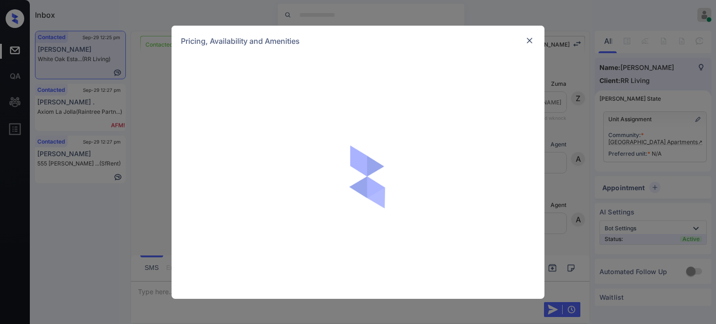
scroll to position [351, 0]
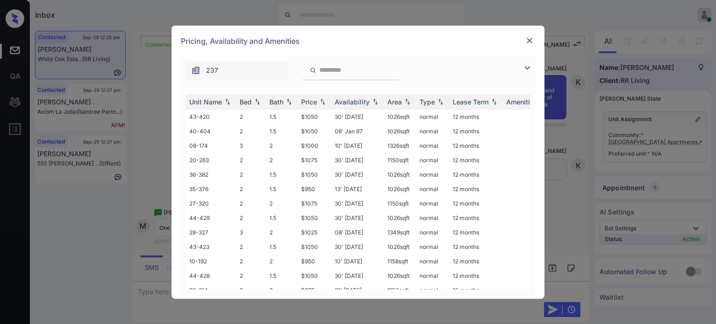
click at [523, 68] on img at bounding box center [527, 67] width 11 height 11
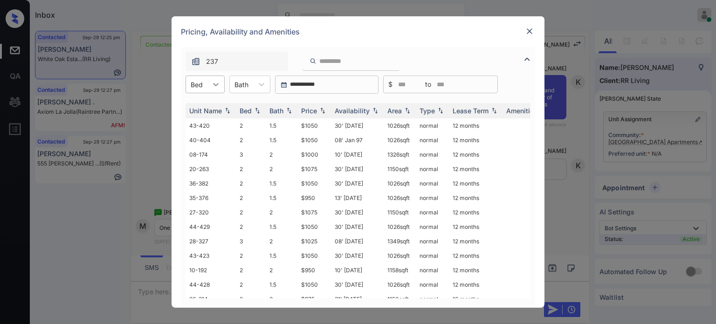
click at [209, 85] on div at bounding box center [215, 84] width 17 height 17
click at [201, 107] on div "1" at bounding box center [205, 107] width 39 height 17
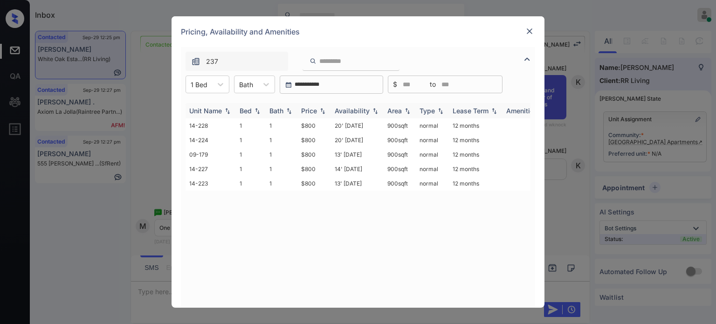
click at [316, 111] on div "Price" at bounding box center [309, 111] width 16 height 8
click at [358, 126] on td "20' May 25" at bounding box center [357, 125] width 53 height 14
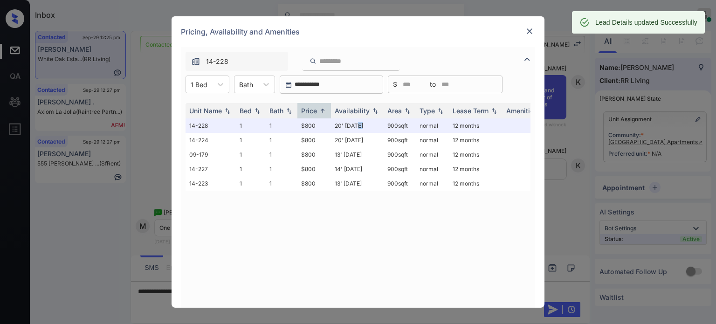
click at [527, 29] on img at bounding box center [529, 31] width 9 height 9
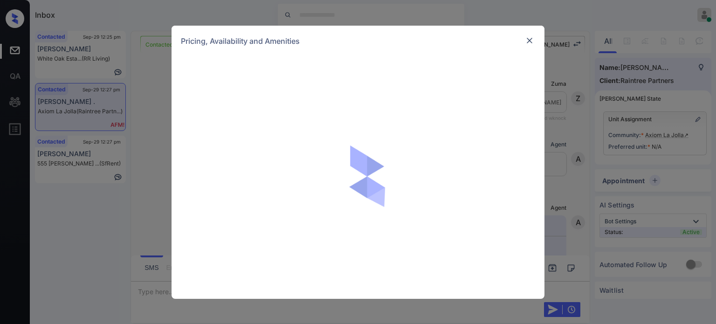
scroll to position [1771, 0]
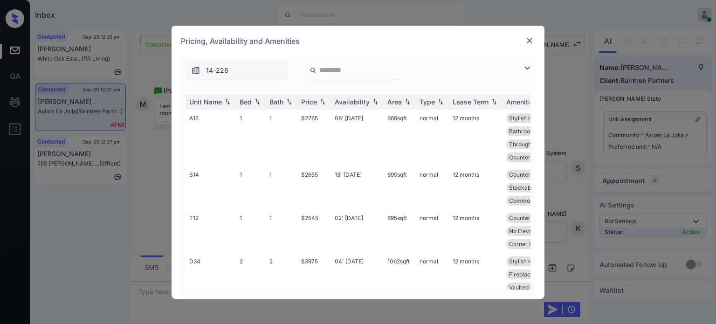
click at [522, 69] on img at bounding box center [527, 67] width 11 height 11
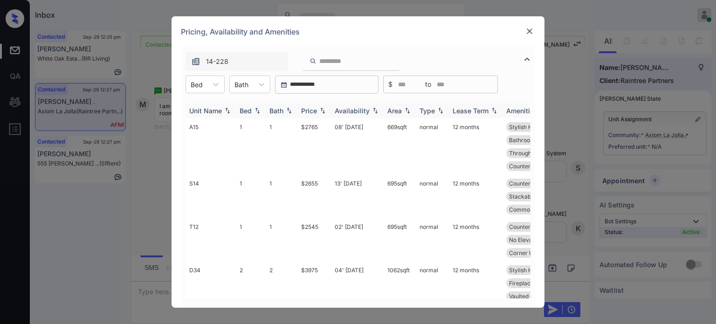
click at [341, 111] on div "Availability" at bounding box center [352, 111] width 35 height 8
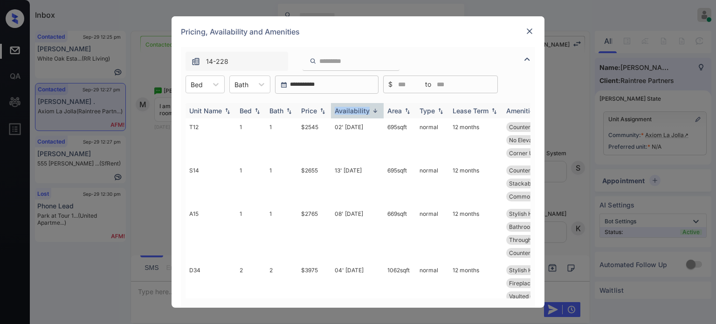
click at [341, 111] on div "Availability" at bounding box center [352, 111] width 35 height 8
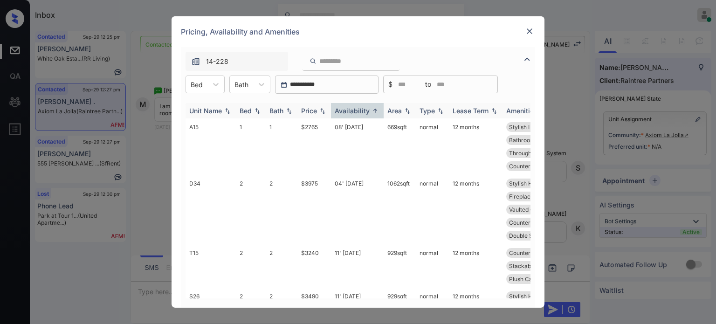
click at [306, 114] on div "Price" at bounding box center [309, 111] width 16 height 8
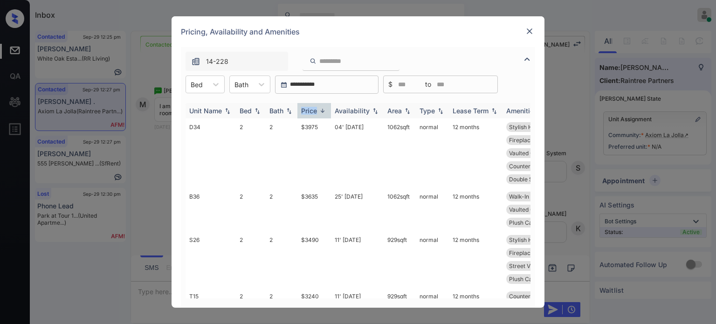
click at [306, 114] on div "Price" at bounding box center [309, 111] width 16 height 8
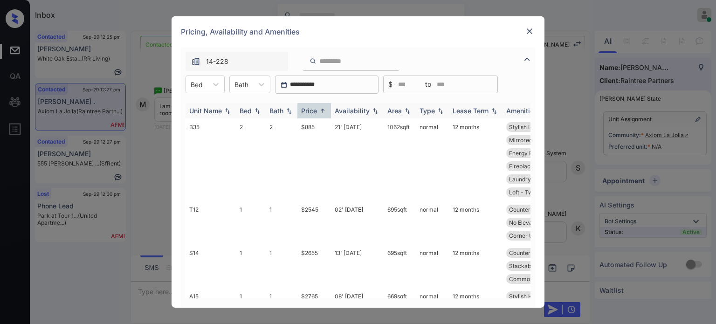
click at [339, 110] on div "Availability" at bounding box center [352, 111] width 35 height 8
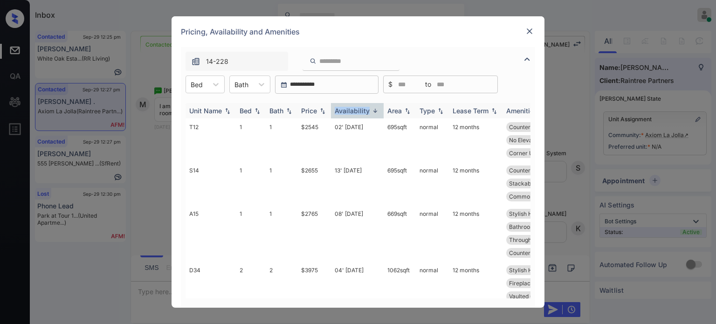
click at [339, 110] on div "Availability" at bounding box center [352, 111] width 35 height 8
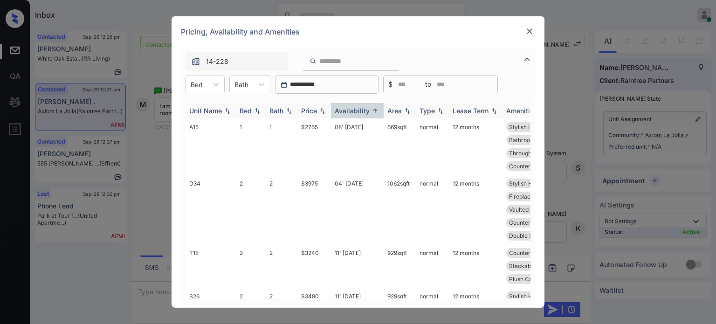
click at [305, 114] on div "Price" at bounding box center [309, 111] width 16 height 8
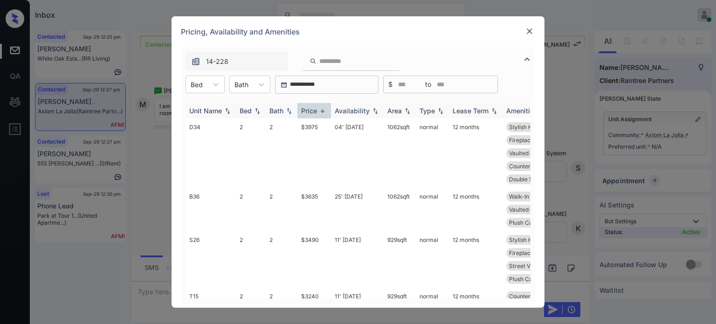
click at [306, 115] on th "Price" at bounding box center [314, 110] width 34 height 15
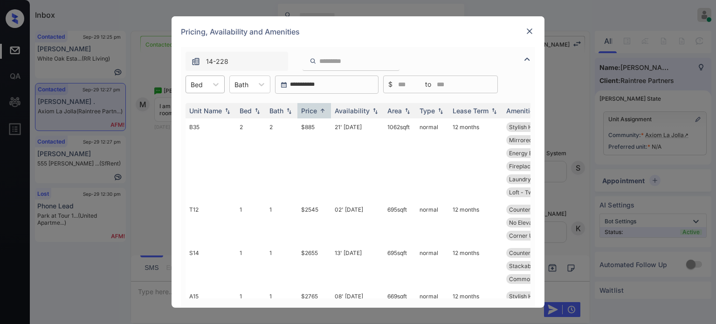
click at [203, 87] on div "Bed" at bounding box center [196, 85] width 21 height 14
click at [331, 98] on div "Unit Name Bed Bath Price Availability Area Type Lease Term Amenities B35 2 2 $8…" at bounding box center [358, 201] width 354 height 214
click at [205, 85] on div "Bed" at bounding box center [196, 85] width 21 height 14
click at [205, 120] on div "2" at bounding box center [205, 124] width 39 height 17
click at [315, 112] on div "Price" at bounding box center [309, 111] width 16 height 8
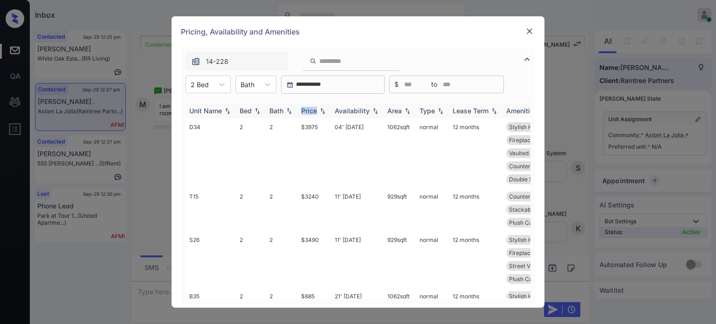
click at [315, 112] on div "Price" at bounding box center [309, 111] width 16 height 8
click at [317, 113] on div "Price" at bounding box center [309, 111] width 16 height 8
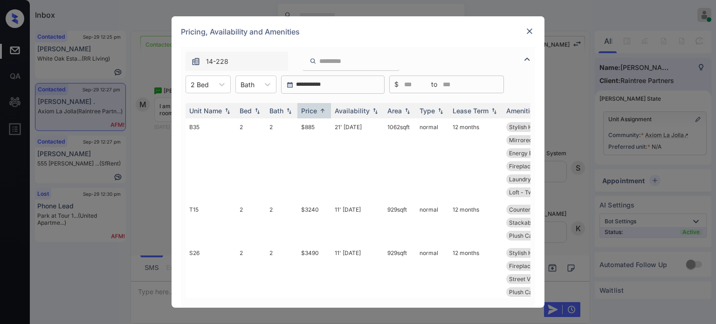
click at [578, 57] on div "**********" at bounding box center [358, 162] width 716 height 324
click at [529, 33] on img at bounding box center [529, 31] width 9 height 9
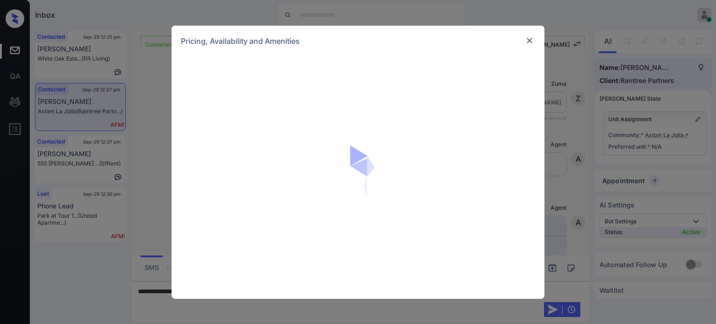
scroll to position [1771, 0]
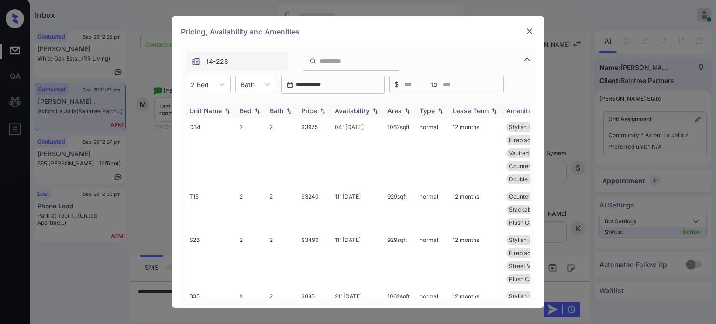
click at [323, 111] on img at bounding box center [322, 111] width 9 height 7
click at [323, 111] on img at bounding box center [322, 110] width 9 height 7
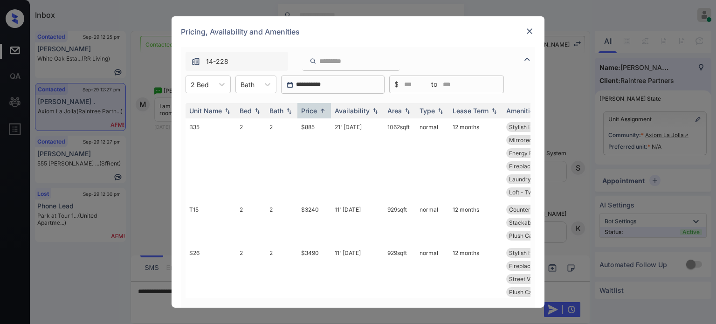
click at [528, 28] on img at bounding box center [529, 31] width 9 height 9
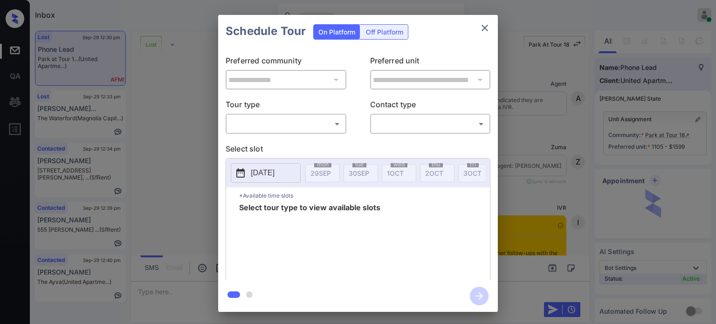
scroll to position [2702, 0]
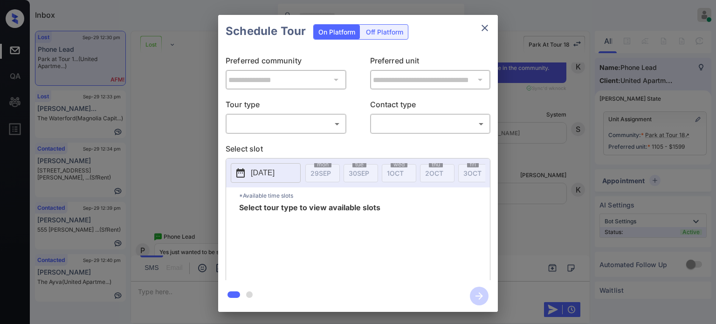
click at [313, 114] on div "​ ​" at bounding box center [286, 124] width 121 height 20
click at [311, 121] on body "Inbox Juan Carlos Manantan Online Set yourself offline Set yourself on break Pr…" at bounding box center [358, 162] width 716 height 324
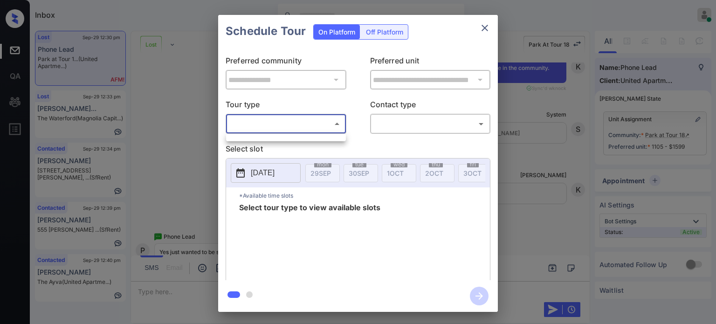
click at [483, 29] on div at bounding box center [358, 162] width 716 height 324
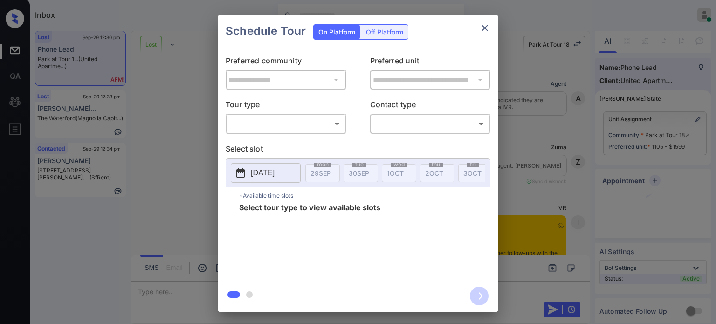
scroll to position [2842, 0]
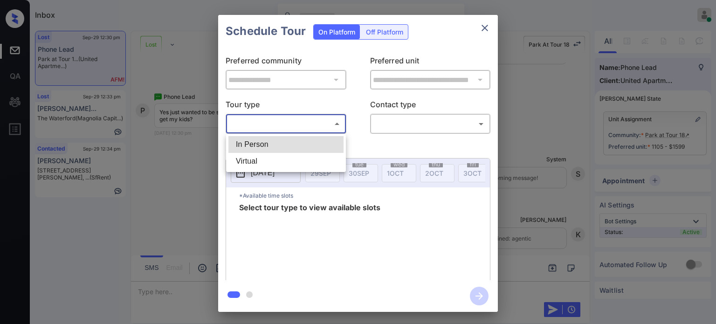
click at [325, 123] on body "Inbox [PERSON_NAME] Online Set yourself offline Set yourself on break Profile S…" at bounding box center [358, 162] width 716 height 324
click at [270, 156] on li "Virtual" at bounding box center [285, 161] width 115 height 17
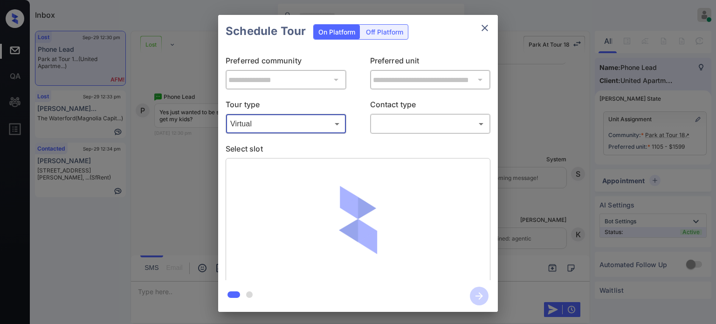
click at [289, 125] on body "Inbox [PERSON_NAME] Online Set yourself offline Set yourself on break Profile S…" at bounding box center [358, 162] width 716 height 324
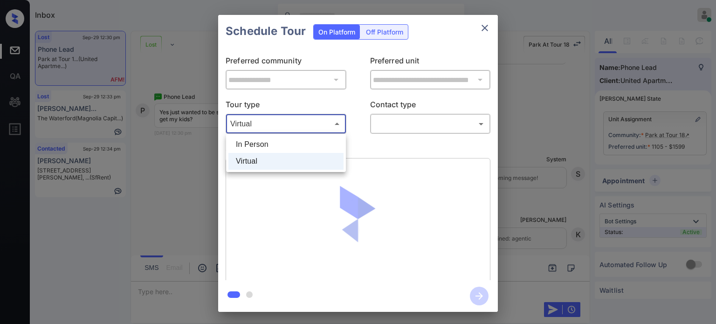
click at [265, 149] on li "In Person" at bounding box center [285, 144] width 115 height 17
type input "********"
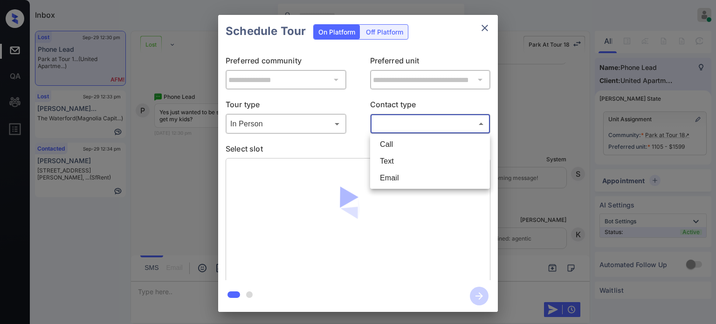
click at [423, 117] on body "Inbox [PERSON_NAME] Online Set yourself offline Set yourself on break Profile S…" at bounding box center [358, 162] width 716 height 324
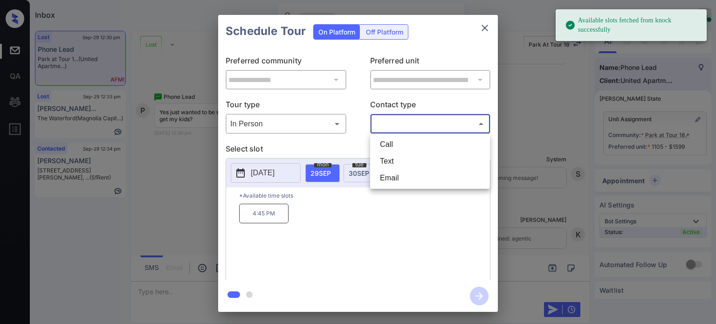
click at [397, 162] on li "Text" at bounding box center [429, 161] width 115 height 17
type input "****"
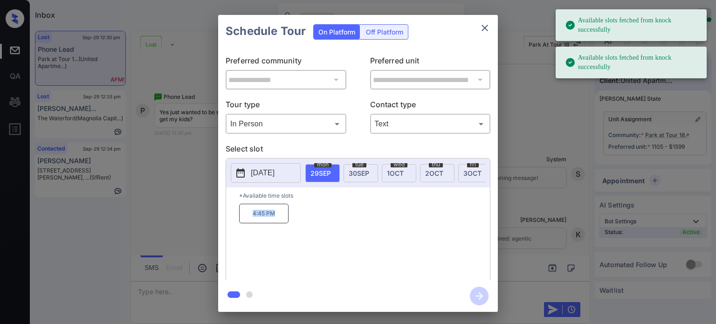
drag, startPoint x: 264, startPoint y: 219, endPoint x: 237, endPoint y: 220, distance: 27.0
click at [237, 220] on div "*Available time slots 4:45 PM" at bounding box center [358, 235] width 264 height 96
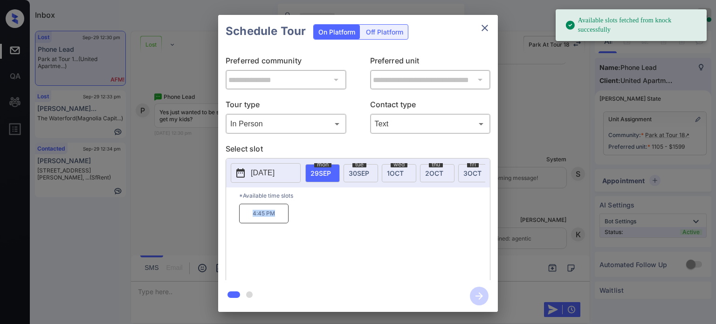
copy p "4:45 PM"
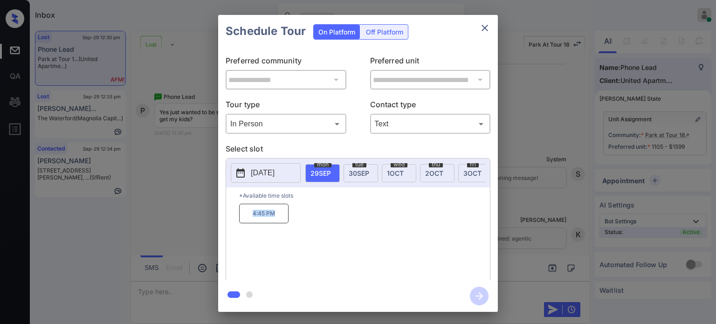
click at [165, 218] on div "**********" at bounding box center [358, 163] width 716 height 327
